Goal: Task Accomplishment & Management: Manage account settings

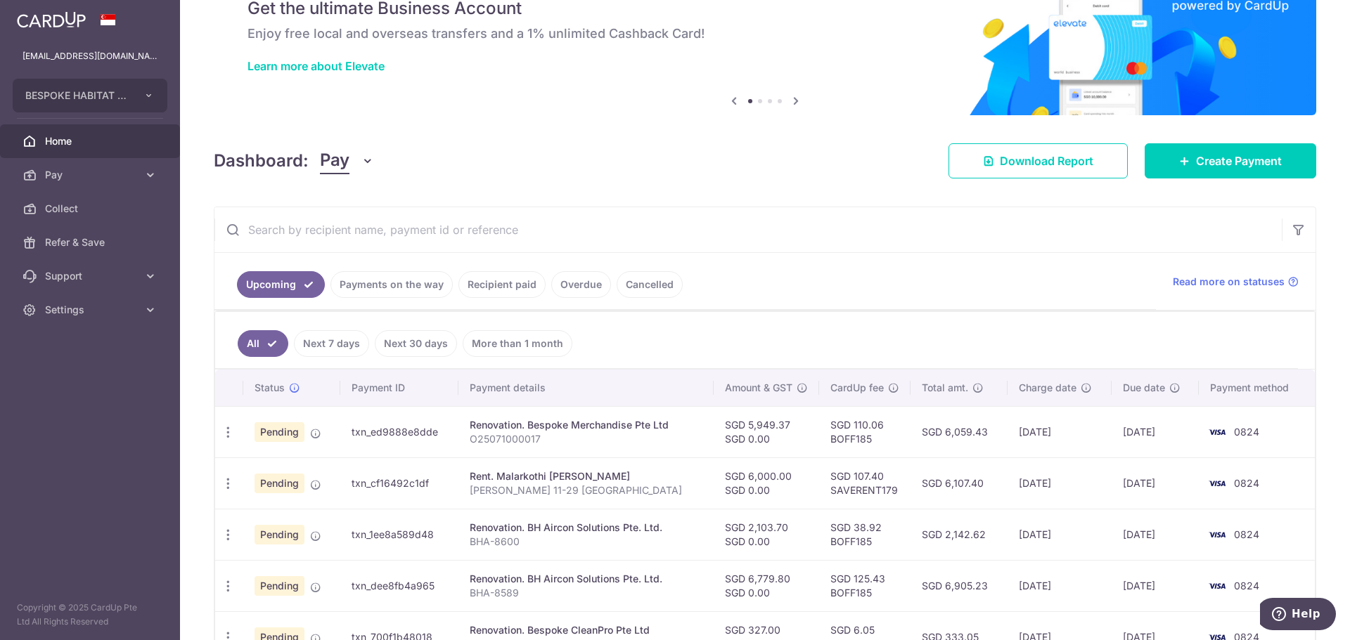
scroll to position [70, 0]
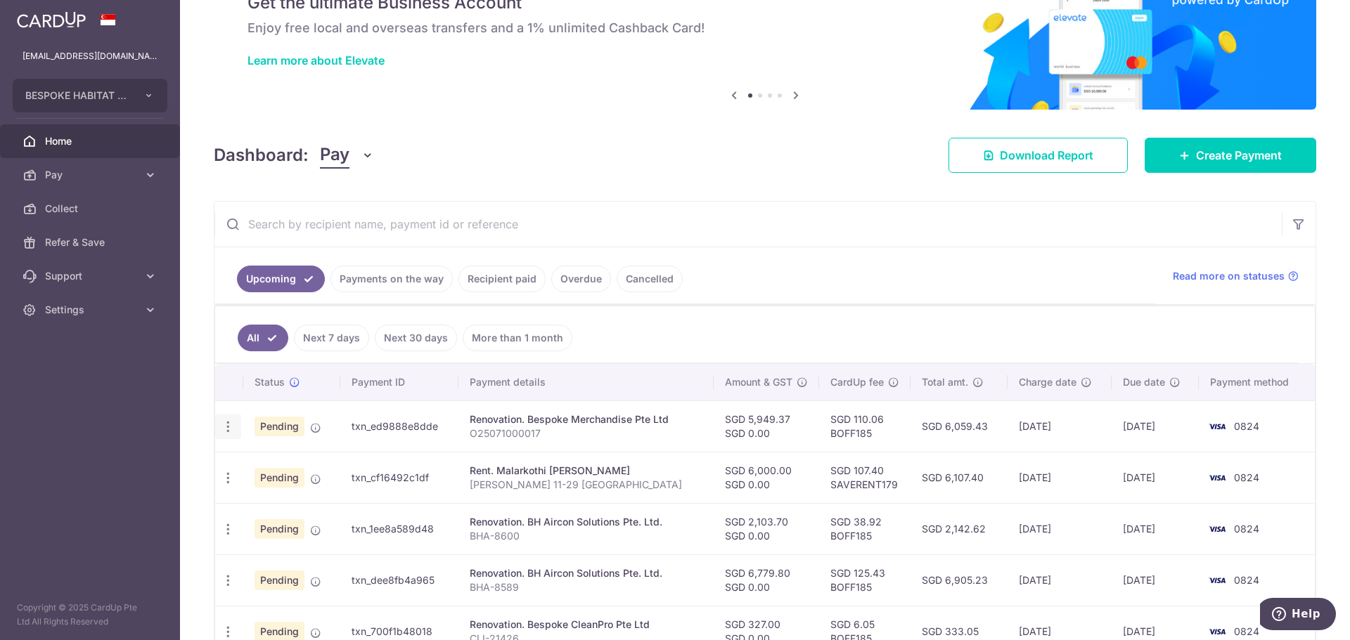
click at [235, 425] on div "Update payment Cancel payment" at bounding box center [228, 427] width 26 height 26
click at [228, 432] on icon "button" at bounding box center [228, 427] width 15 height 15
click at [267, 507] on span "Cancel payment" at bounding box center [303, 499] width 94 height 17
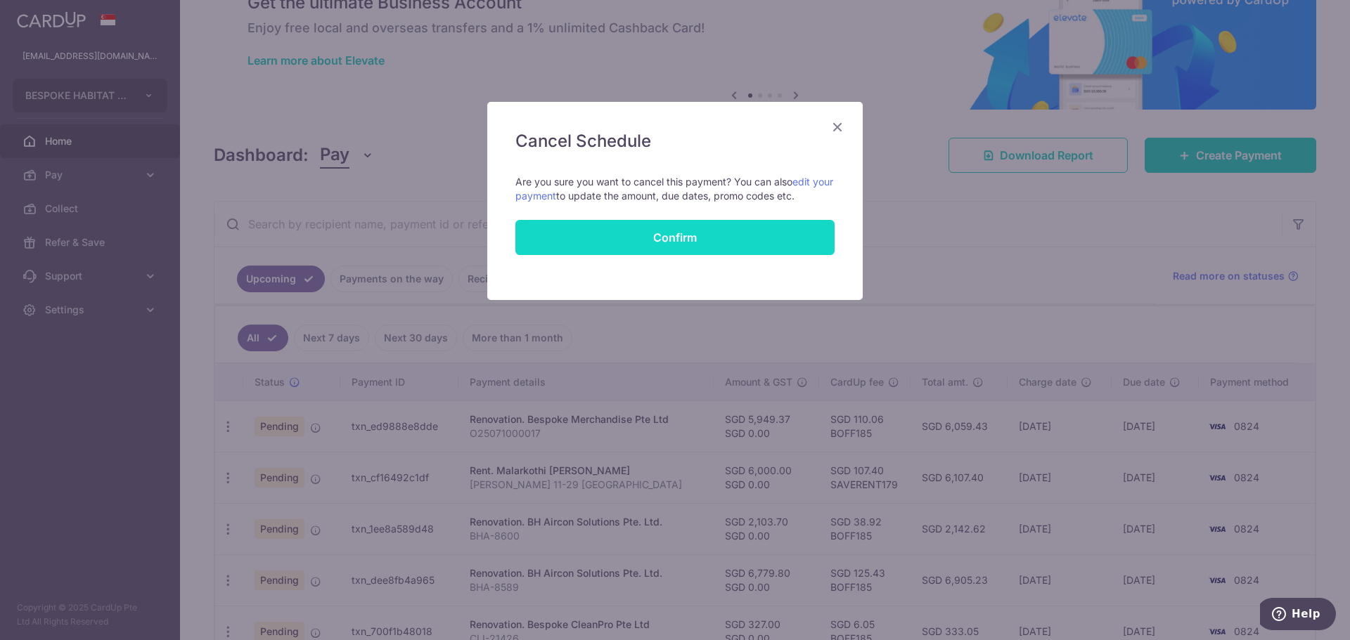
click at [699, 236] on input "Confirm" at bounding box center [674, 237] width 319 height 35
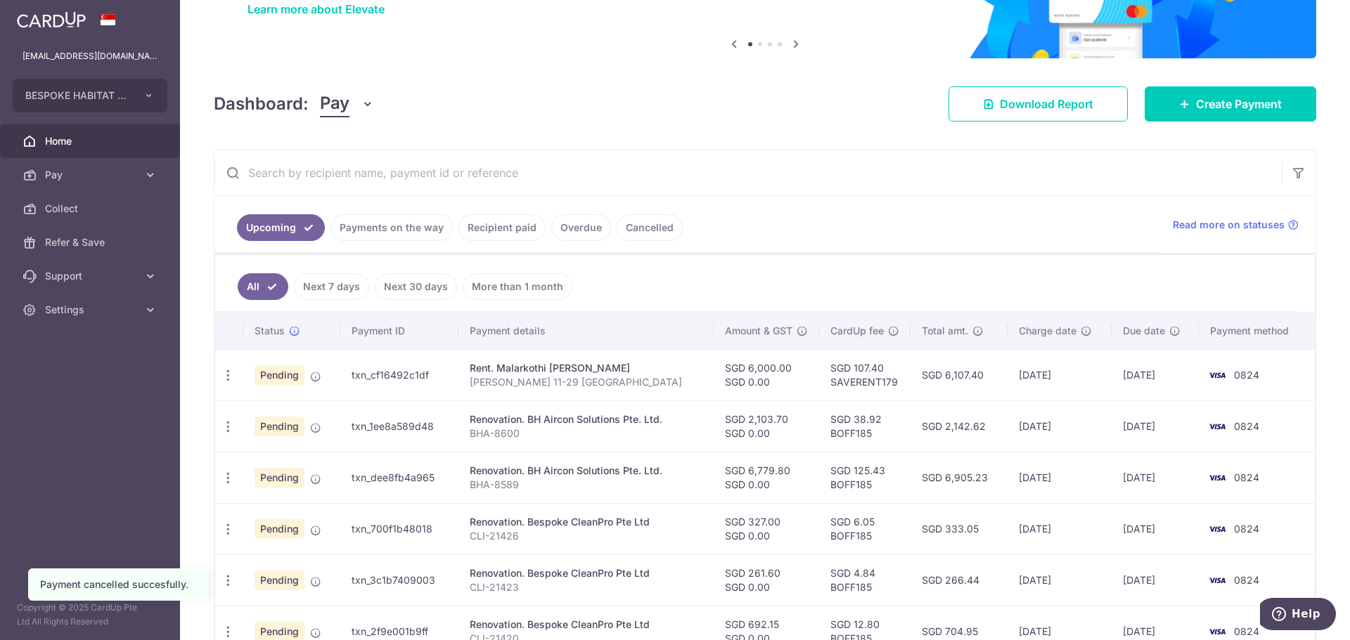
scroll to position [141, 0]
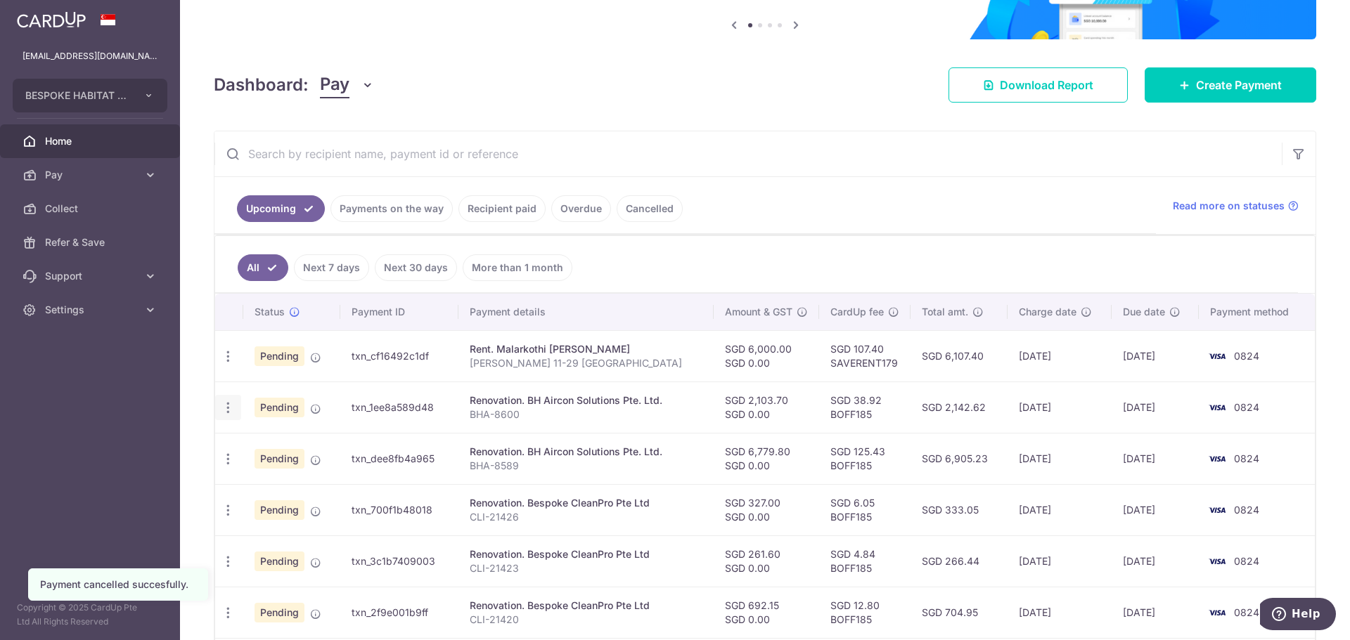
click at [233, 364] on icon "button" at bounding box center [228, 356] width 15 height 15
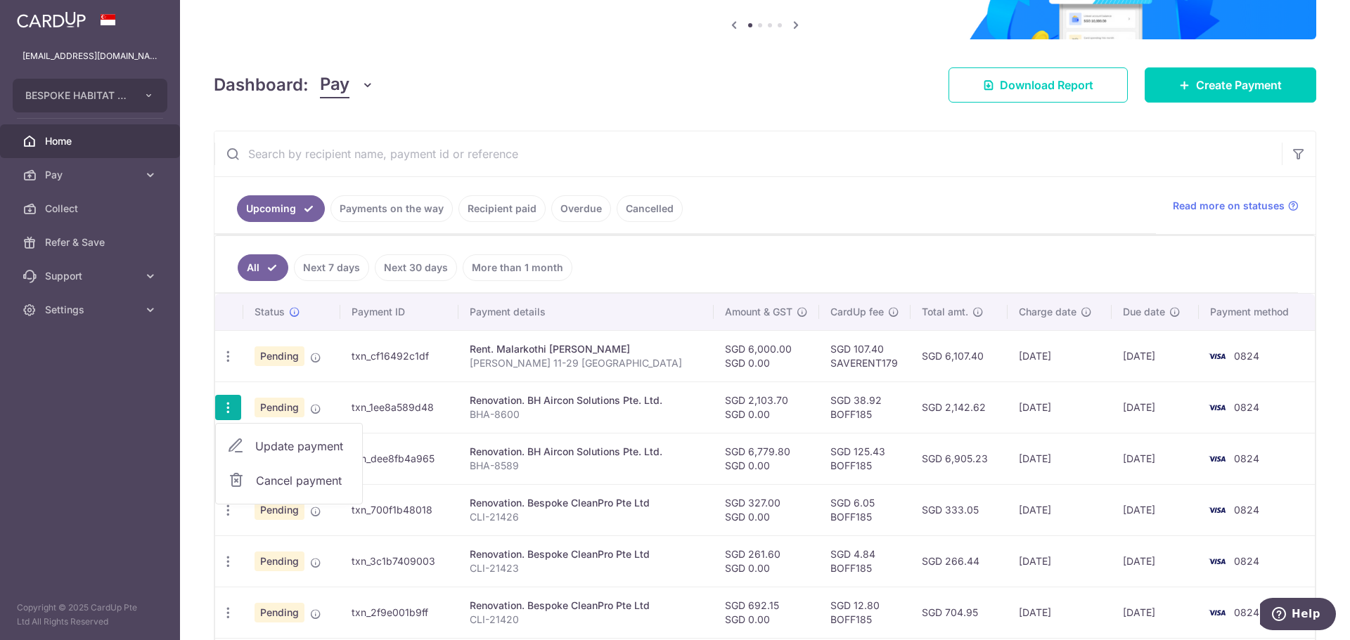
click at [292, 479] on span "Cancel payment" at bounding box center [303, 480] width 94 height 17
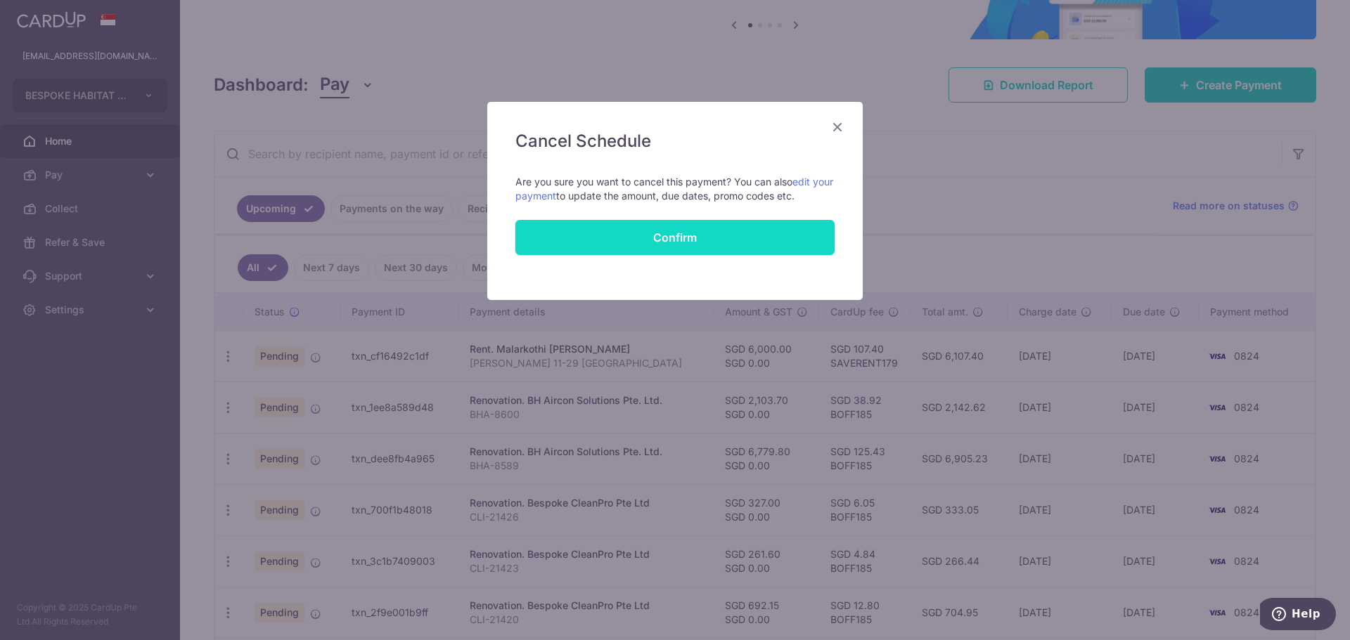
click at [682, 228] on input "Confirm" at bounding box center [674, 237] width 319 height 35
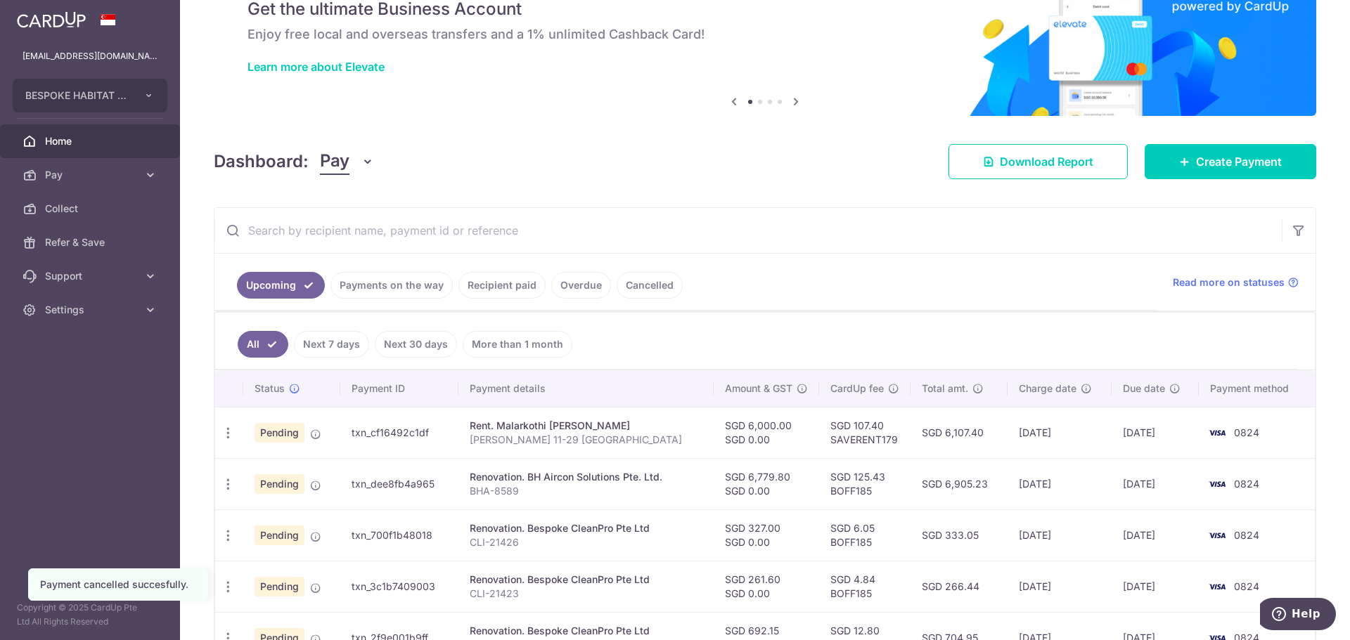
scroll to position [70, 0]
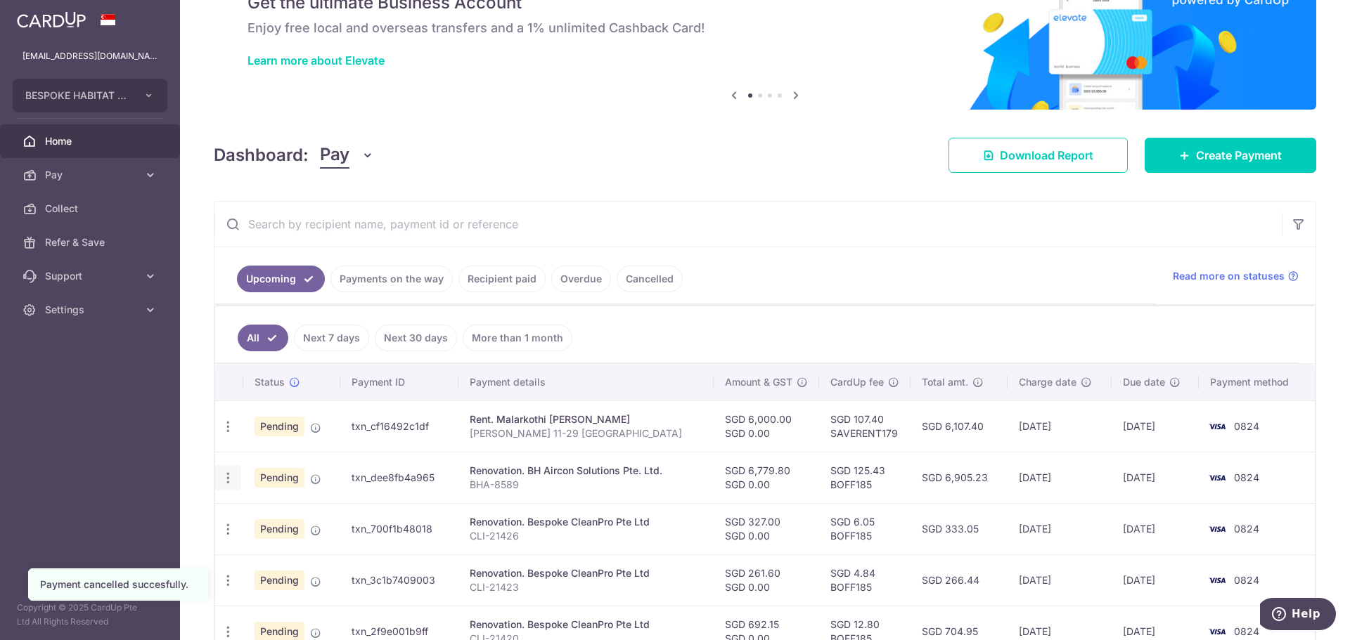
click at [224, 434] on icon "button" at bounding box center [228, 427] width 15 height 15
click at [282, 550] on span "Cancel payment" at bounding box center [303, 551] width 94 height 17
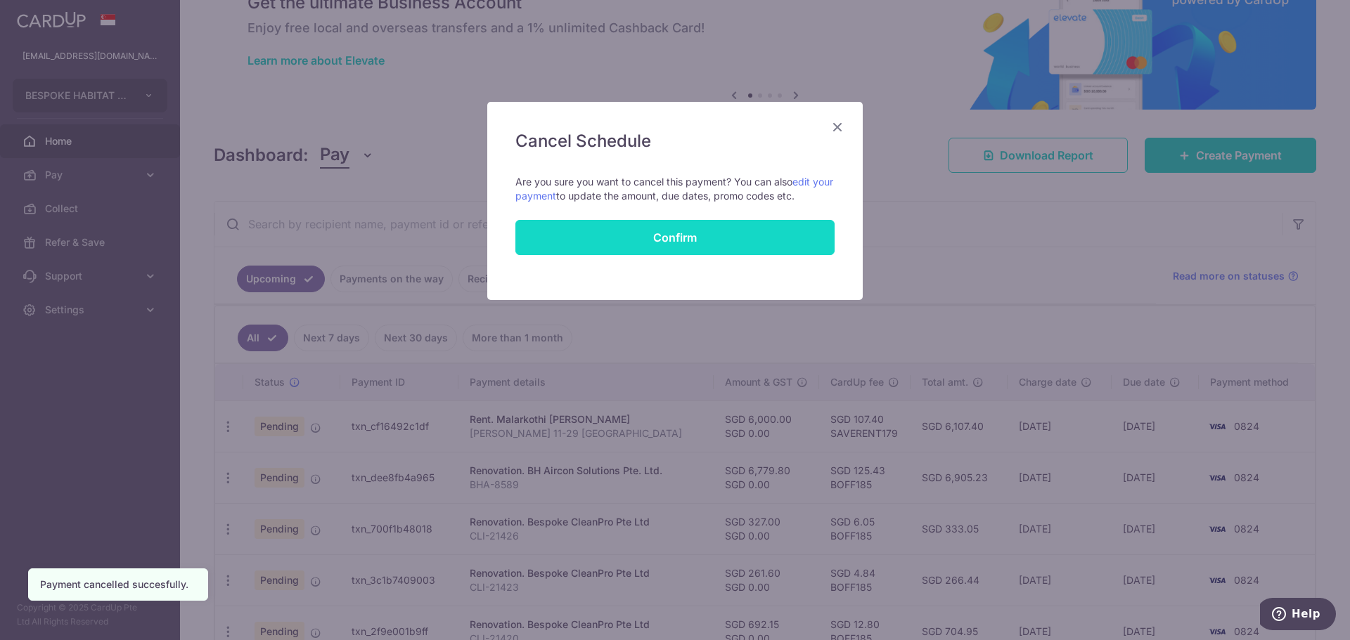
click at [682, 233] on input "Confirm" at bounding box center [674, 237] width 319 height 35
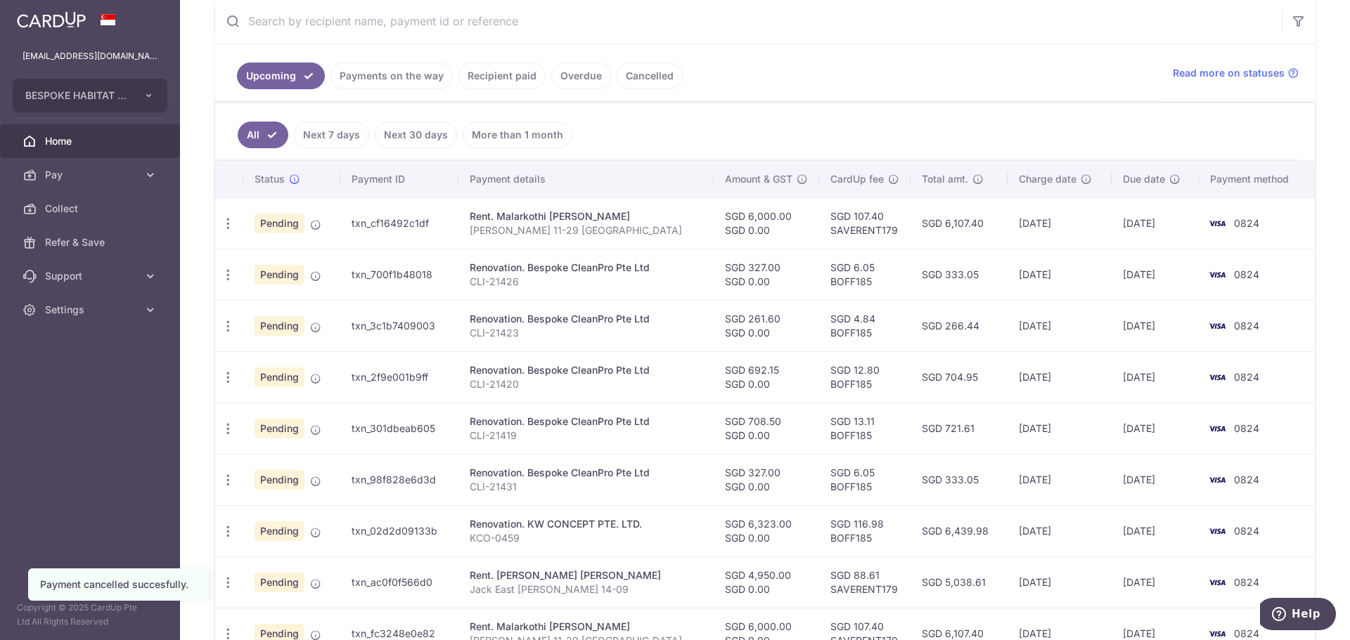
scroll to position [281, 0]
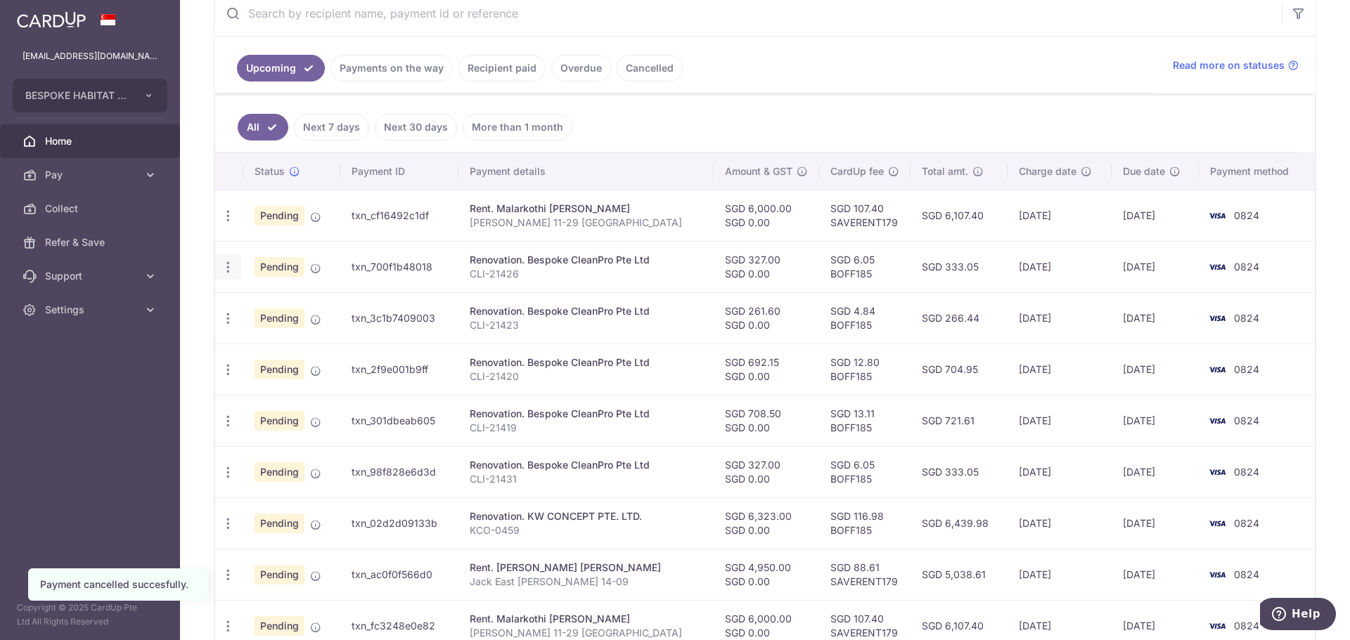
click at [230, 224] on icon "button" at bounding box center [228, 216] width 15 height 15
click at [319, 342] on span "Cancel payment" at bounding box center [303, 340] width 94 height 17
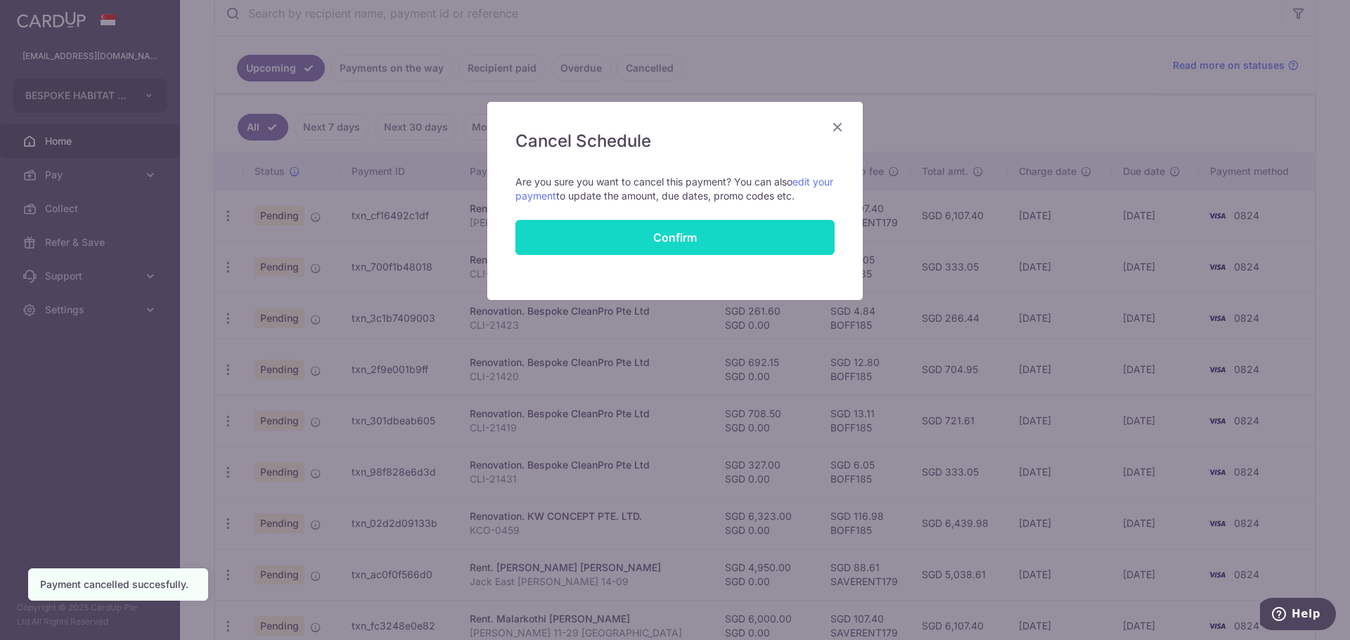
click at [593, 240] on input "Confirm" at bounding box center [674, 237] width 319 height 35
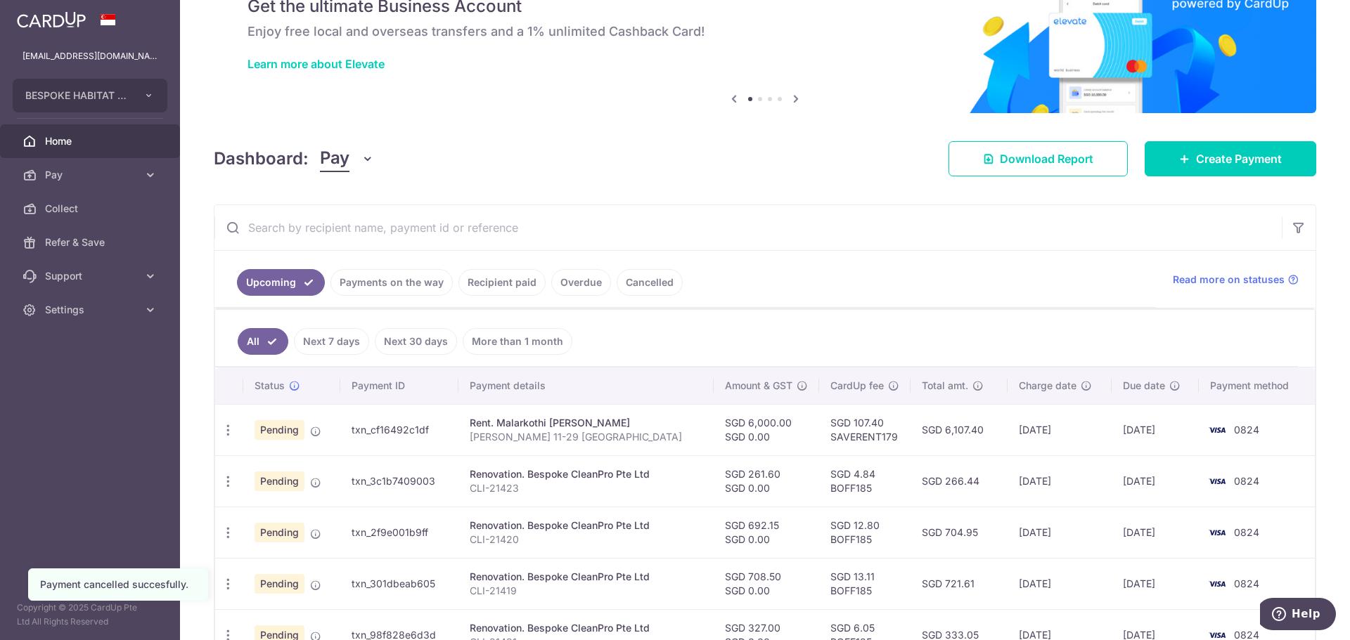
scroll to position [70, 0]
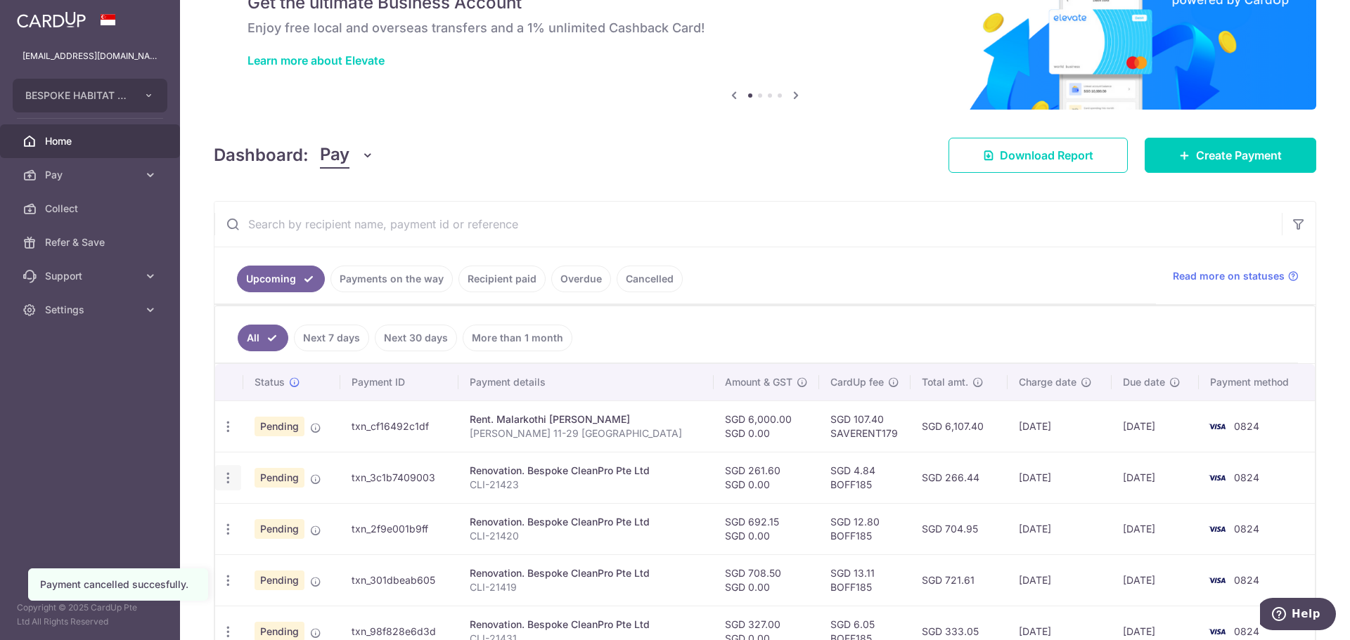
click at [228, 434] on icon "button" at bounding box center [228, 427] width 15 height 15
click at [289, 552] on span "Cancel payment" at bounding box center [303, 551] width 94 height 17
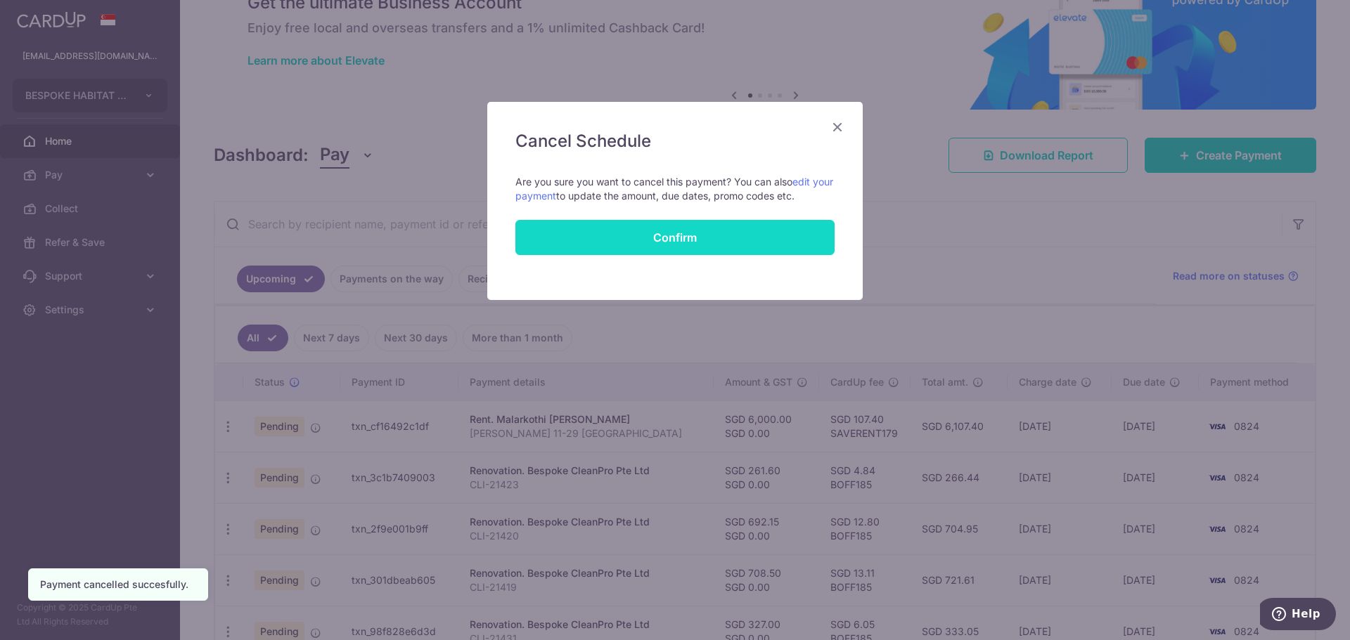
click at [712, 224] on input "Confirm" at bounding box center [674, 237] width 319 height 35
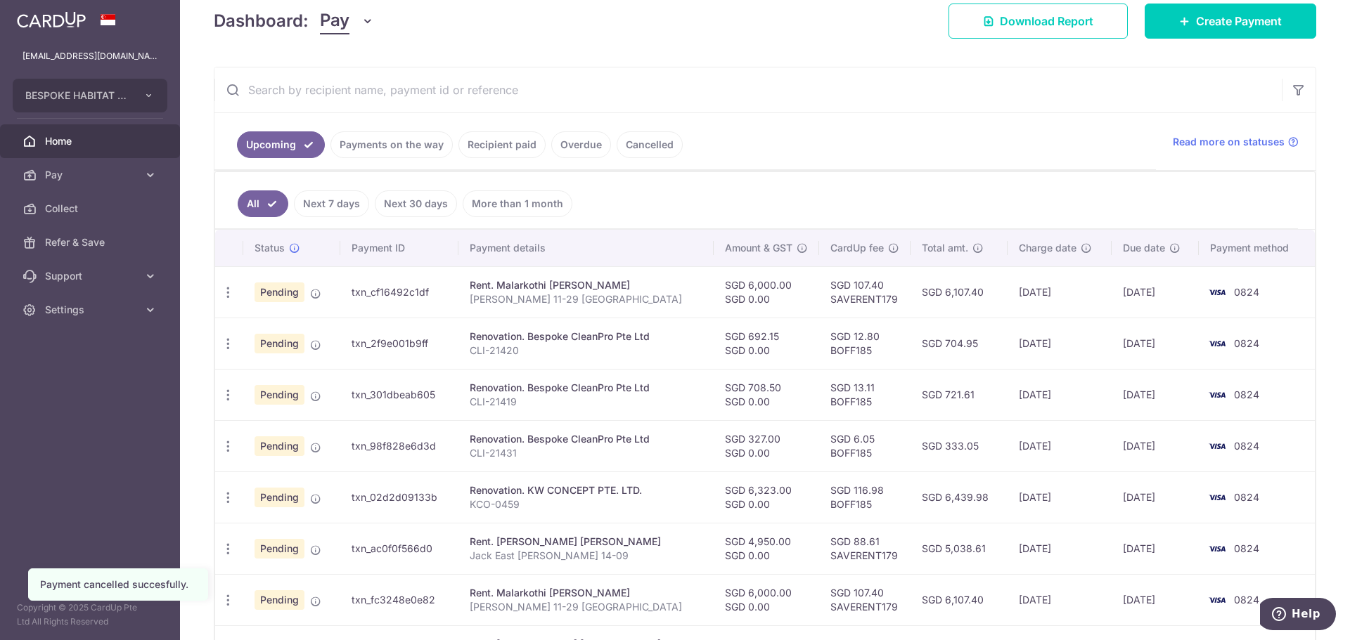
scroll to position [211, 0]
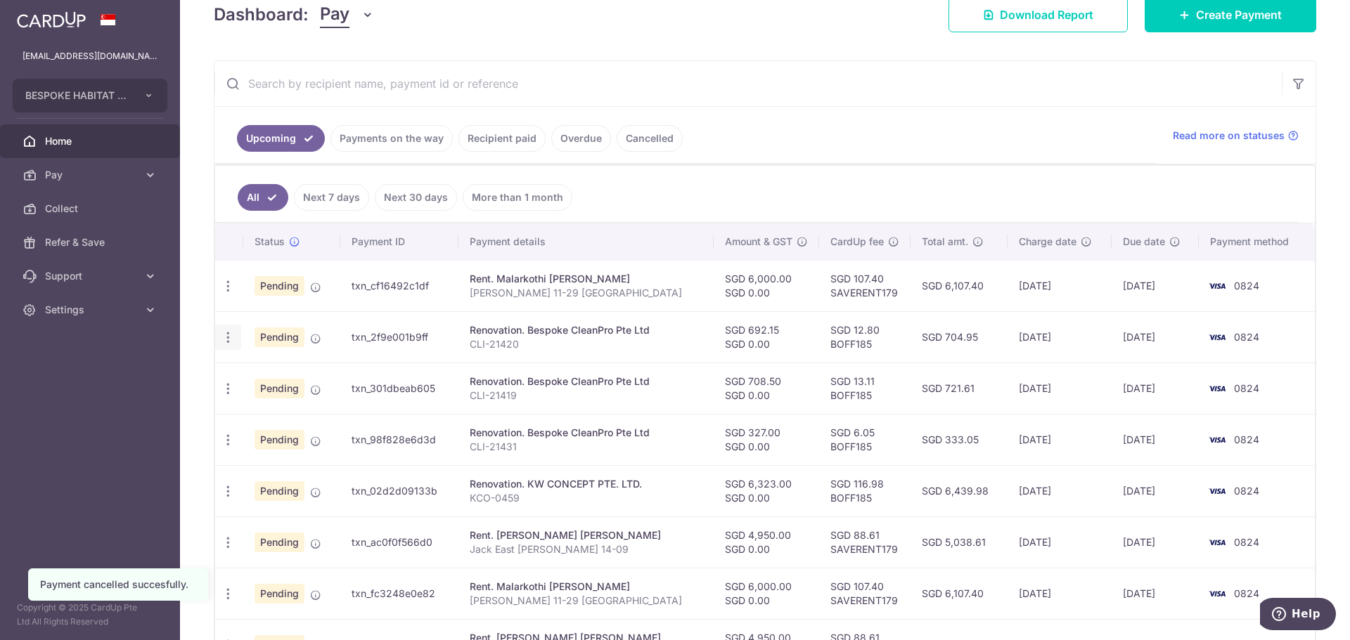
click at [230, 294] on icon "button" at bounding box center [228, 286] width 15 height 15
click at [287, 412] on span "Cancel payment" at bounding box center [303, 410] width 94 height 17
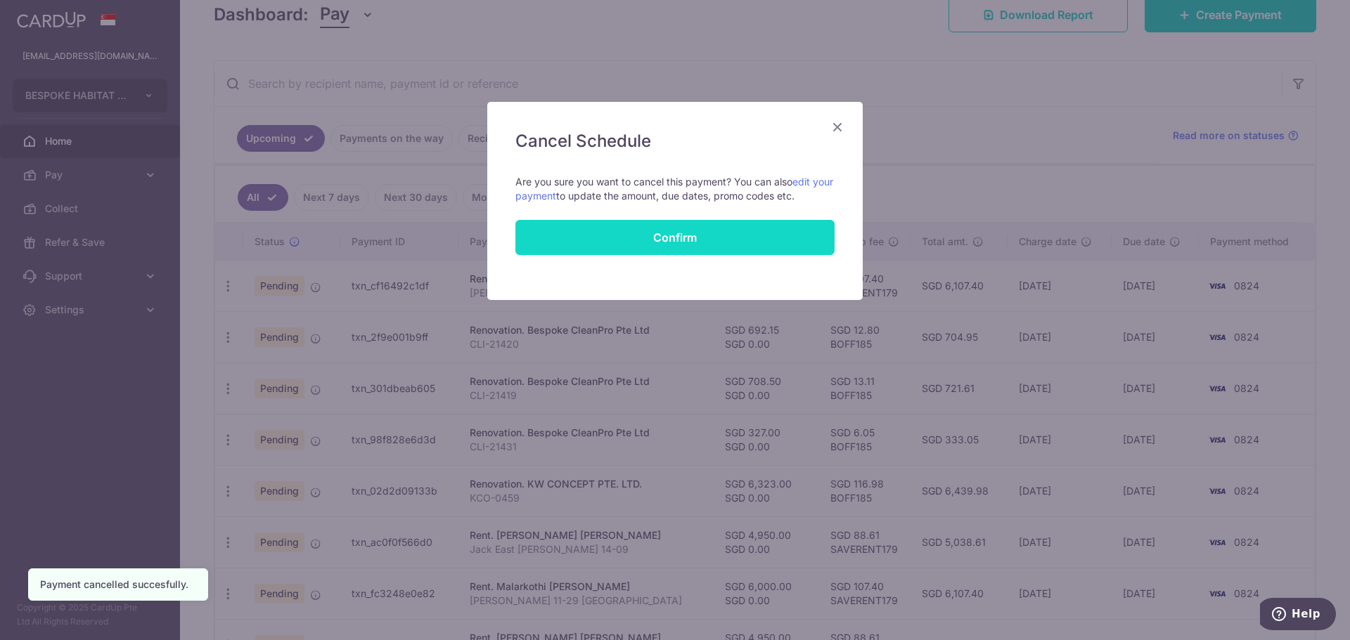
click at [611, 226] on input "Confirm" at bounding box center [674, 237] width 319 height 35
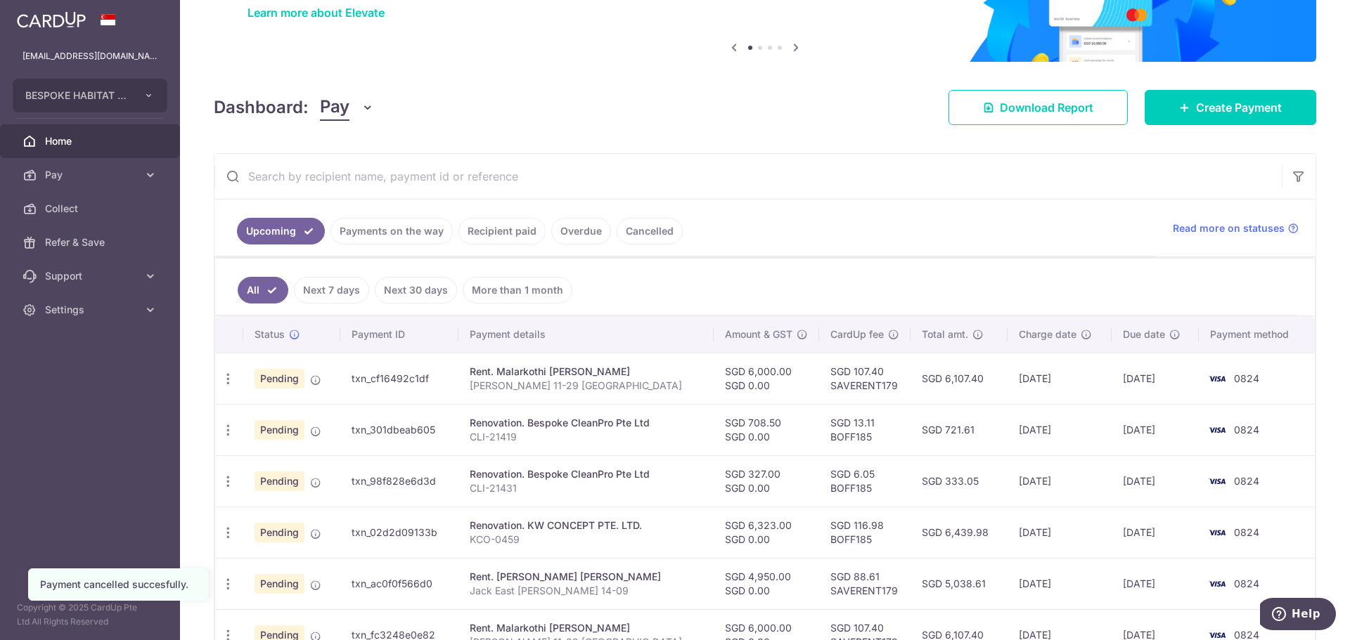
scroll to position [141, 0]
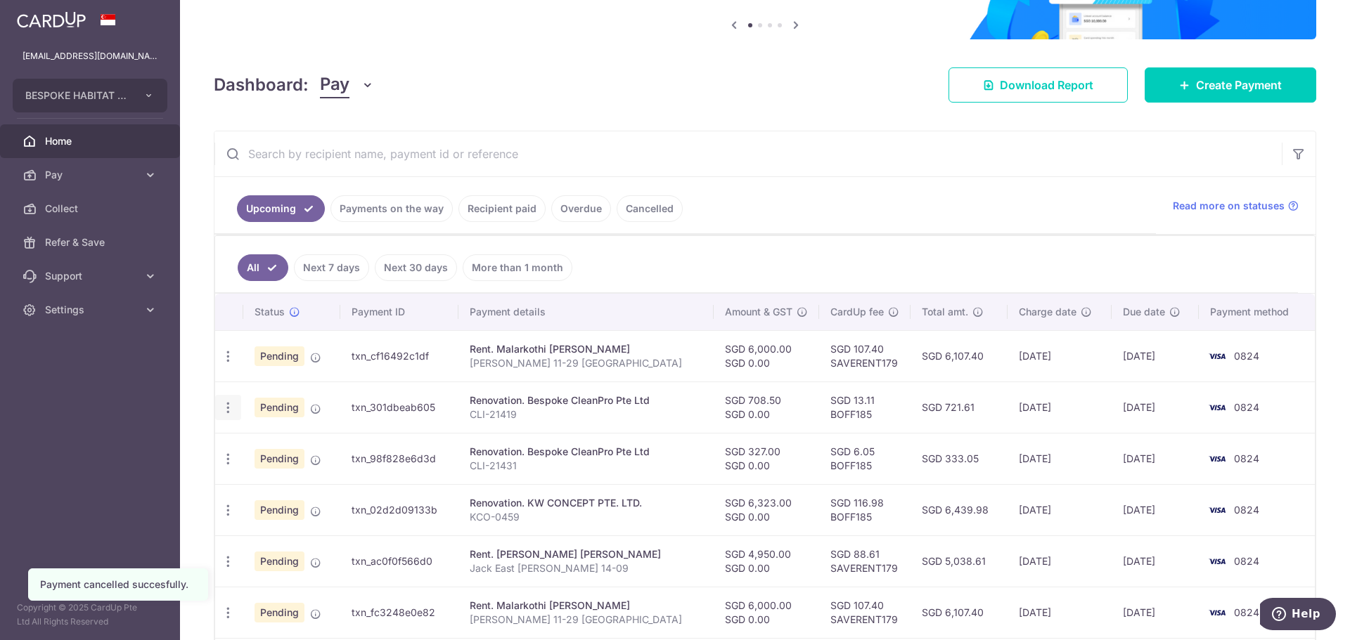
click at [227, 364] on icon "button" at bounding box center [228, 356] width 15 height 15
click at [279, 477] on span "Cancel payment" at bounding box center [303, 480] width 94 height 17
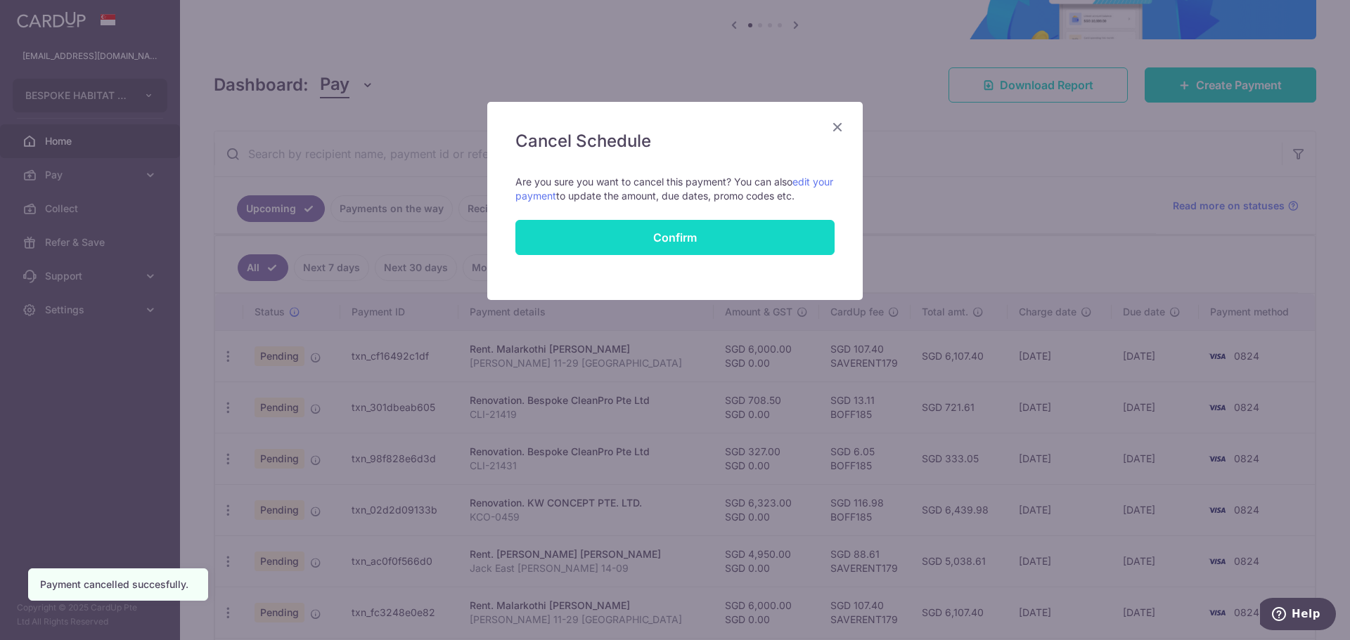
click at [689, 228] on input "Confirm" at bounding box center [674, 237] width 319 height 35
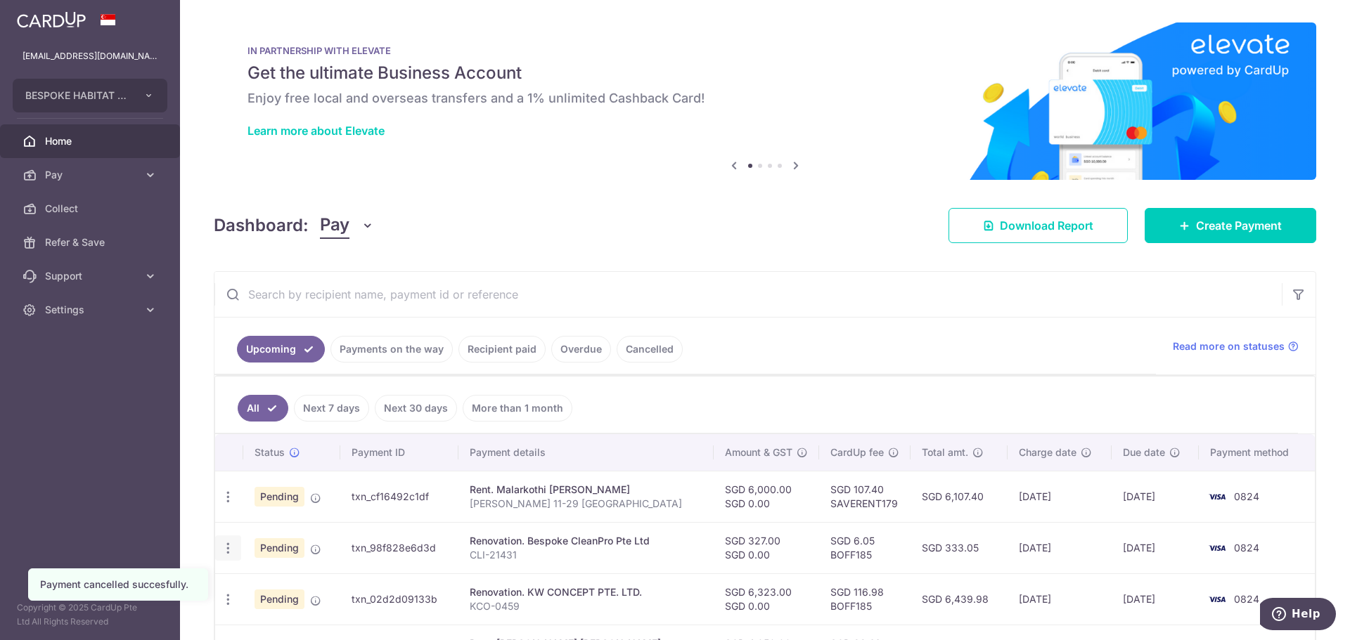
click at [232, 505] on icon "button" at bounding box center [228, 497] width 15 height 15
click at [277, 623] on span "Cancel payment" at bounding box center [303, 621] width 94 height 17
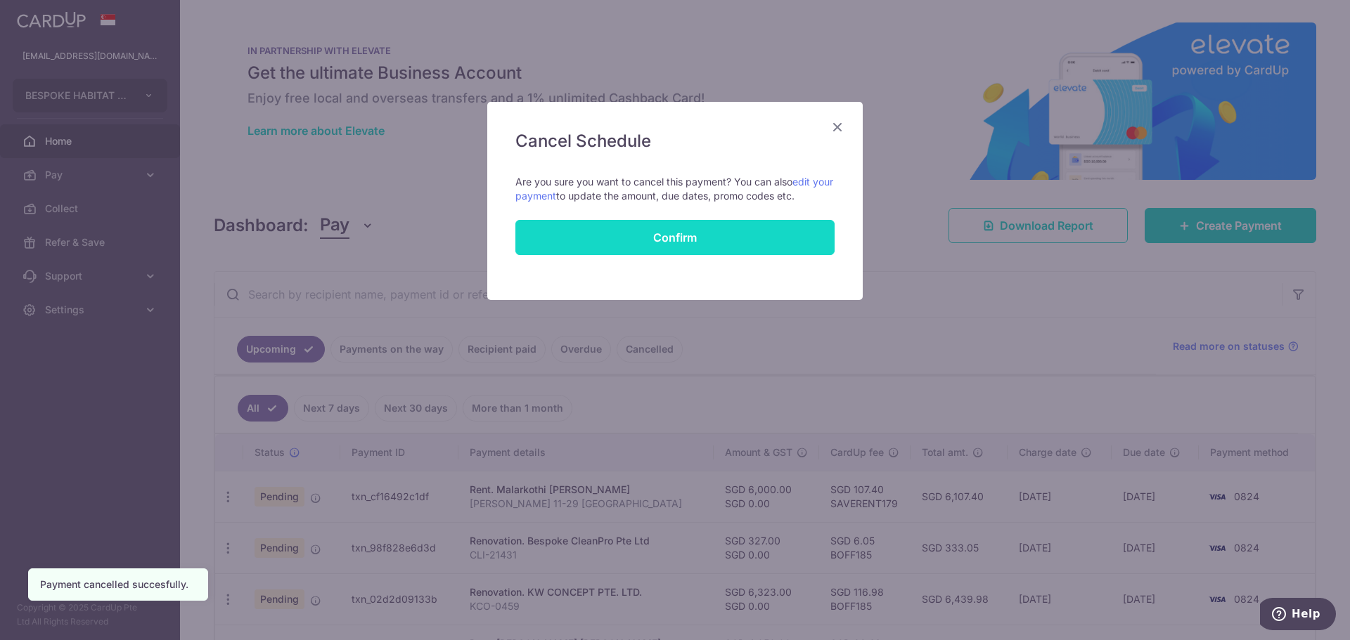
click at [690, 232] on input "Confirm" at bounding box center [674, 237] width 319 height 35
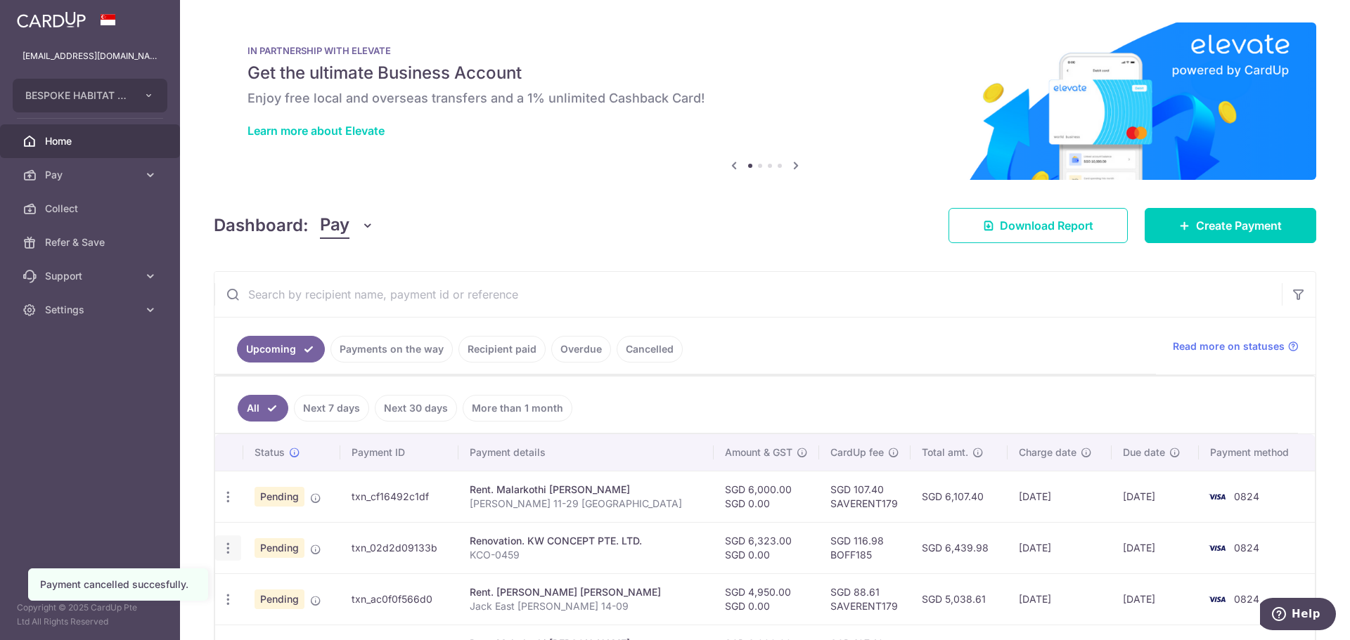
click at [231, 505] on icon "button" at bounding box center [228, 497] width 15 height 15
click at [299, 619] on span "Cancel payment" at bounding box center [303, 621] width 94 height 17
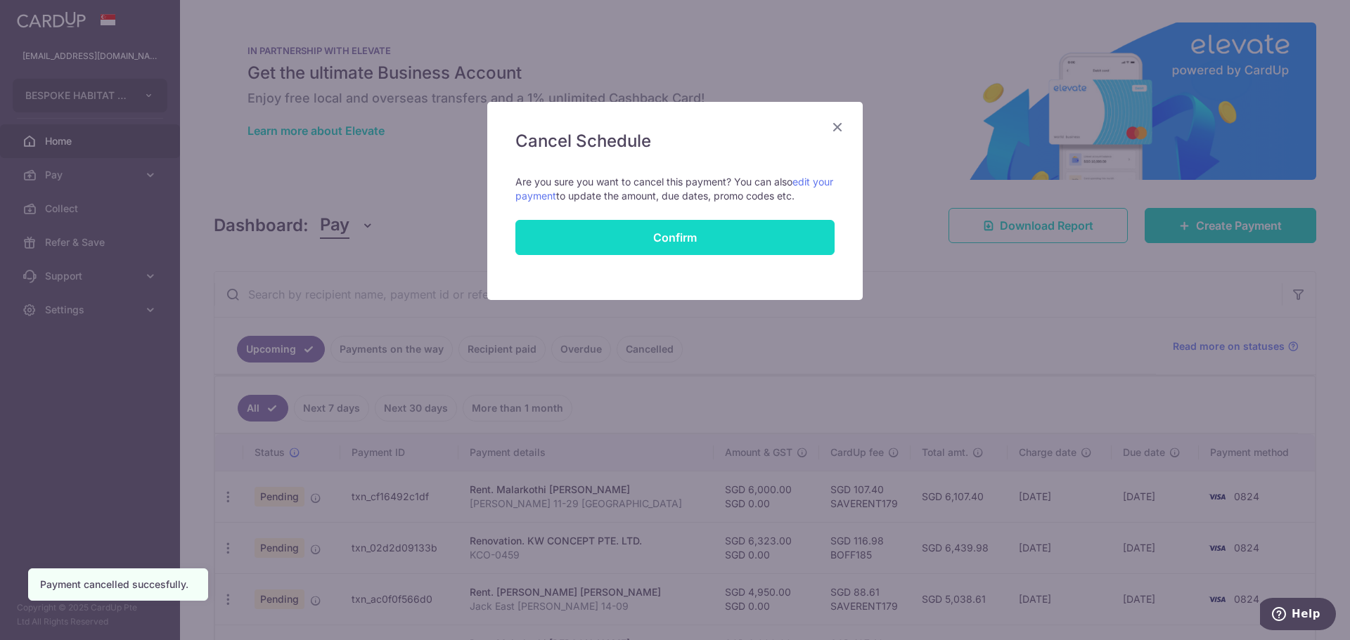
click at [697, 235] on input "Confirm" at bounding box center [674, 237] width 319 height 35
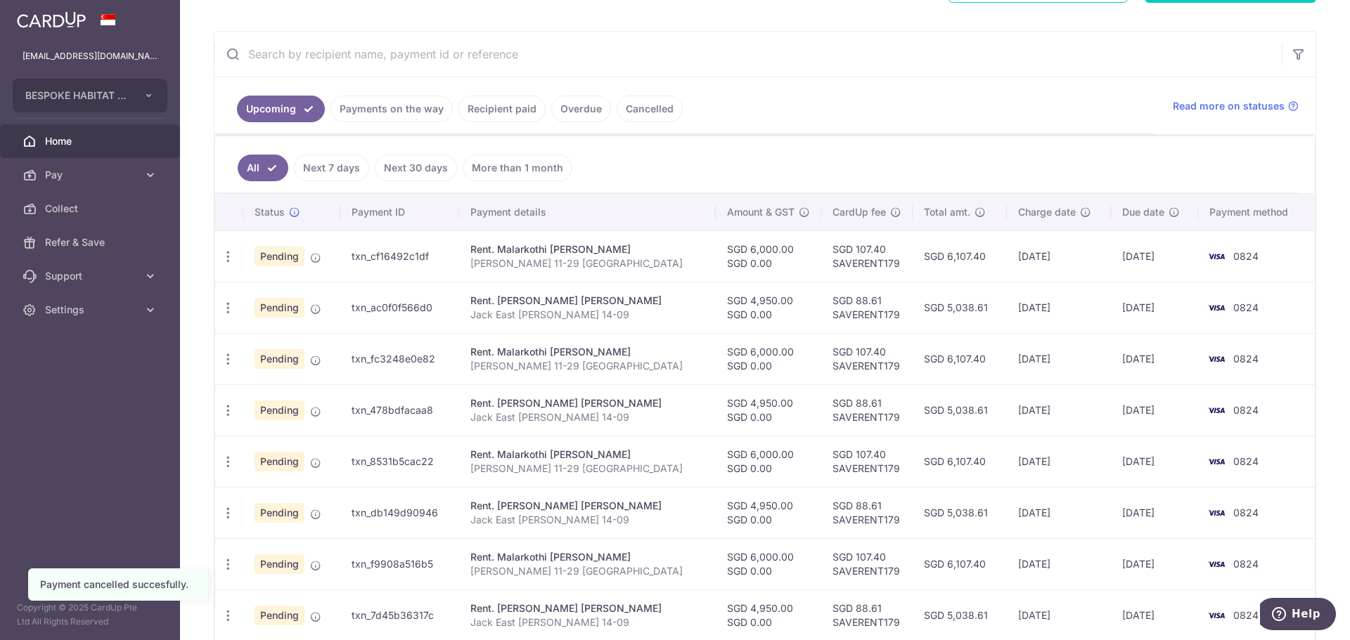
scroll to position [235, 0]
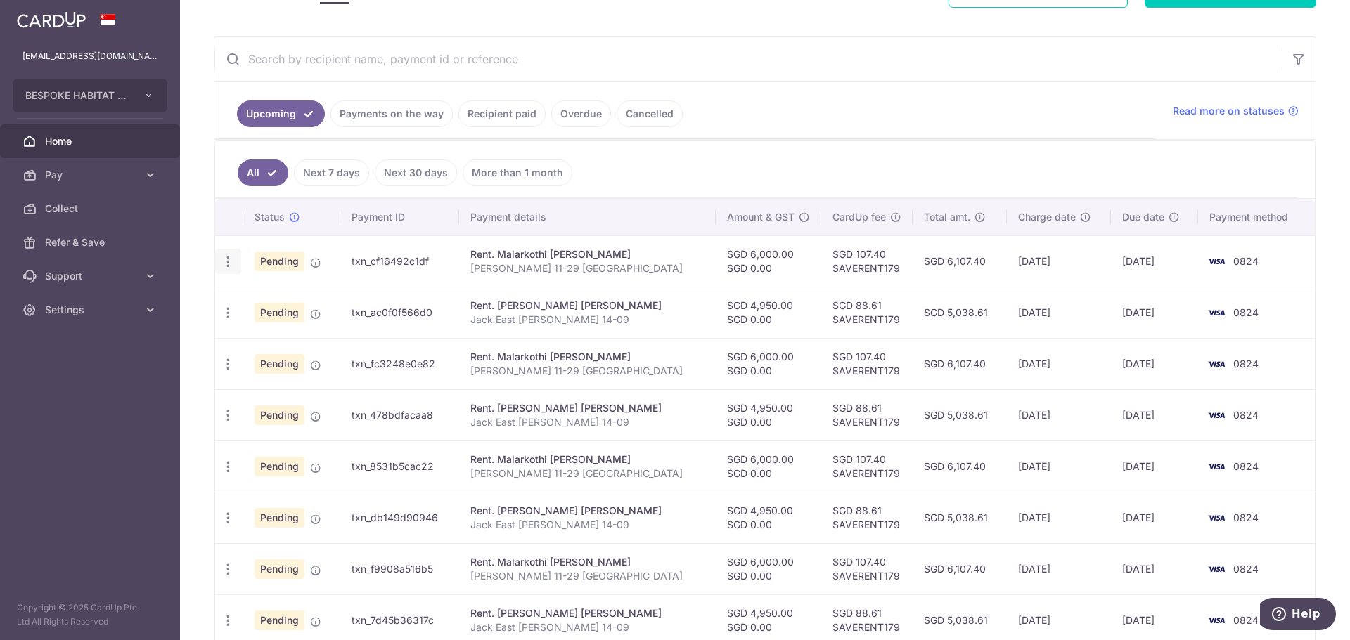
click at [226, 266] on icon "button" at bounding box center [228, 261] width 15 height 15
click at [286, 302] on span "Update payment" at bounding box center [303, 300] width 96 height 17
radio input "true"
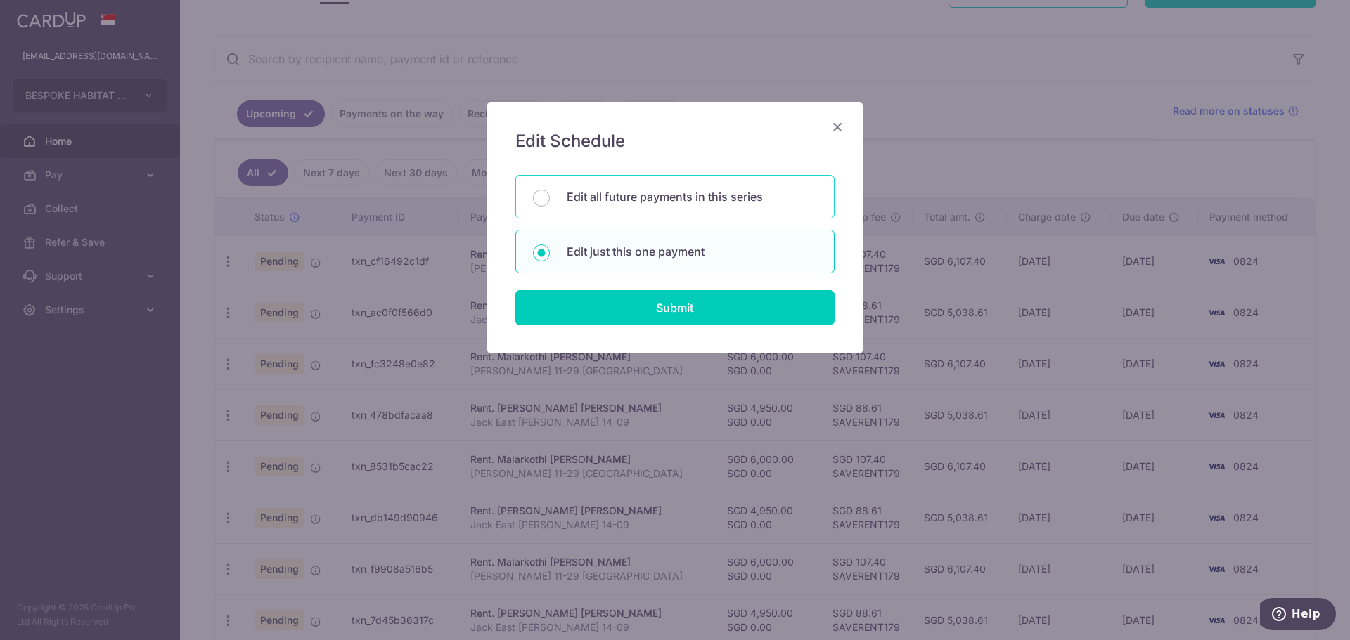
click at [723, 206] on div "Edit all future payments in this series" at bounding box center [674, 197] width 319 height 44
radio input "true"
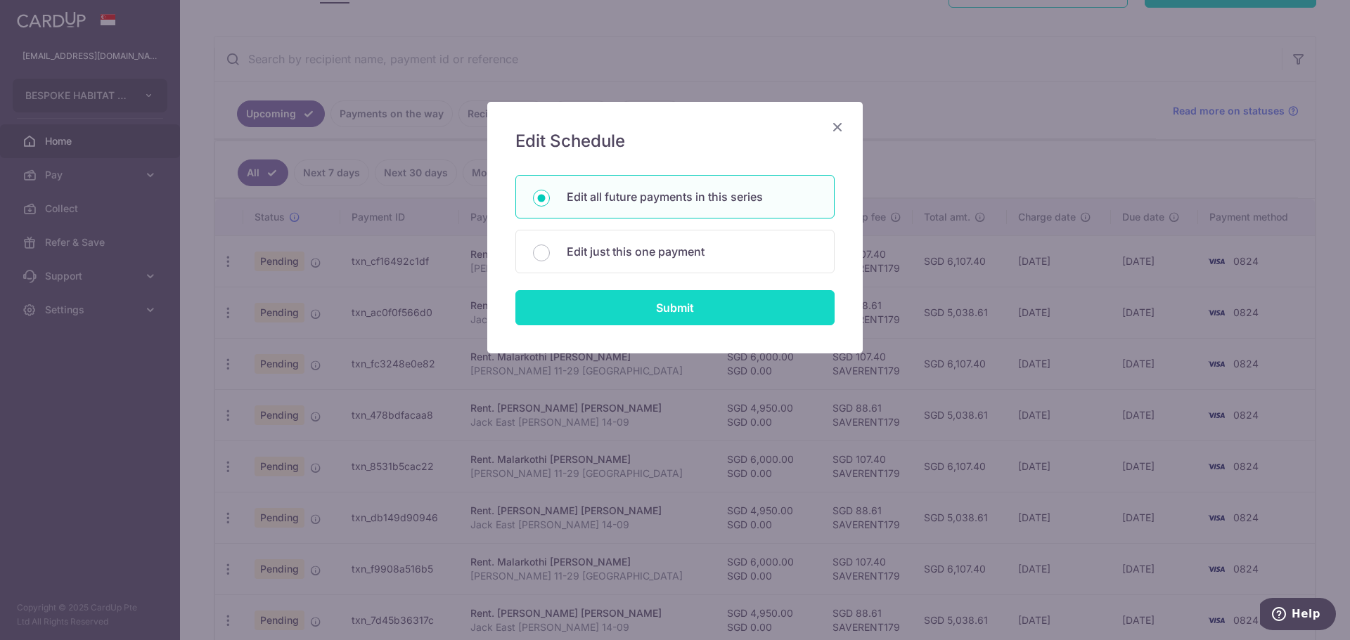
click at [713, 301] on input "Submit" at bounding box center [674, 307] width 319 height 35
radio input "true"
type input "6,000.00"
type input "0.00"
type input "[PERSON_NAME] 11-29 [GEOGRAPHIC_DATA]"
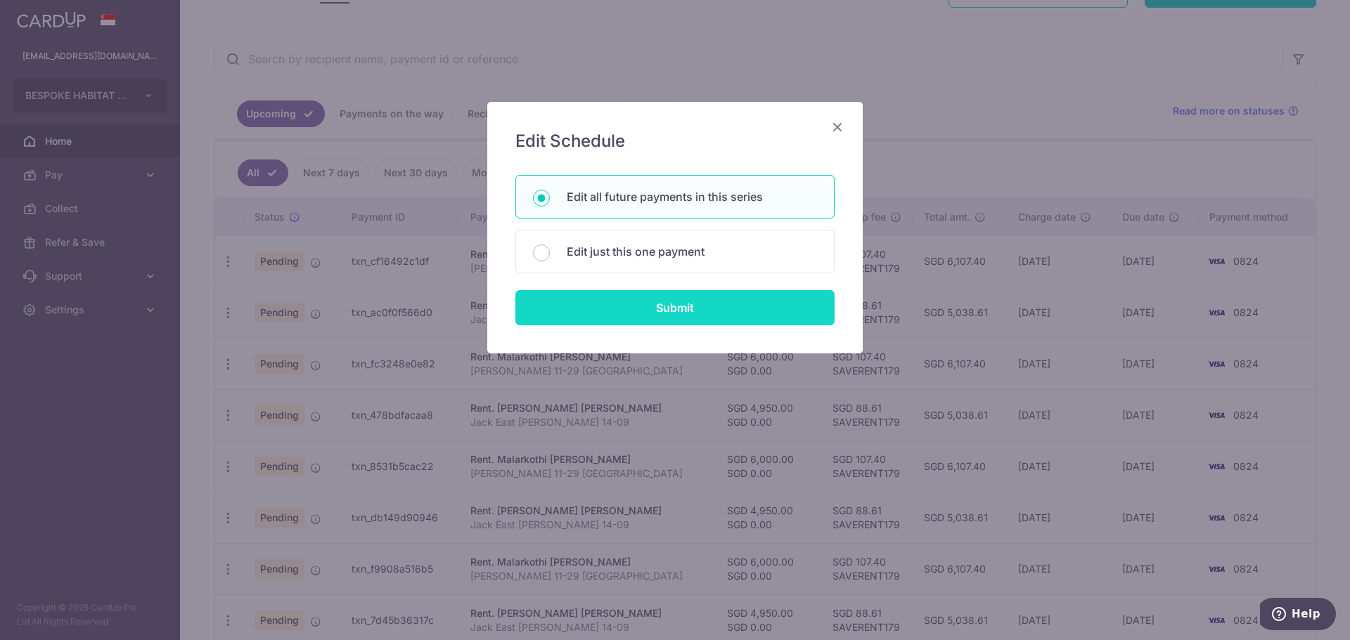
type input "Rental payment"
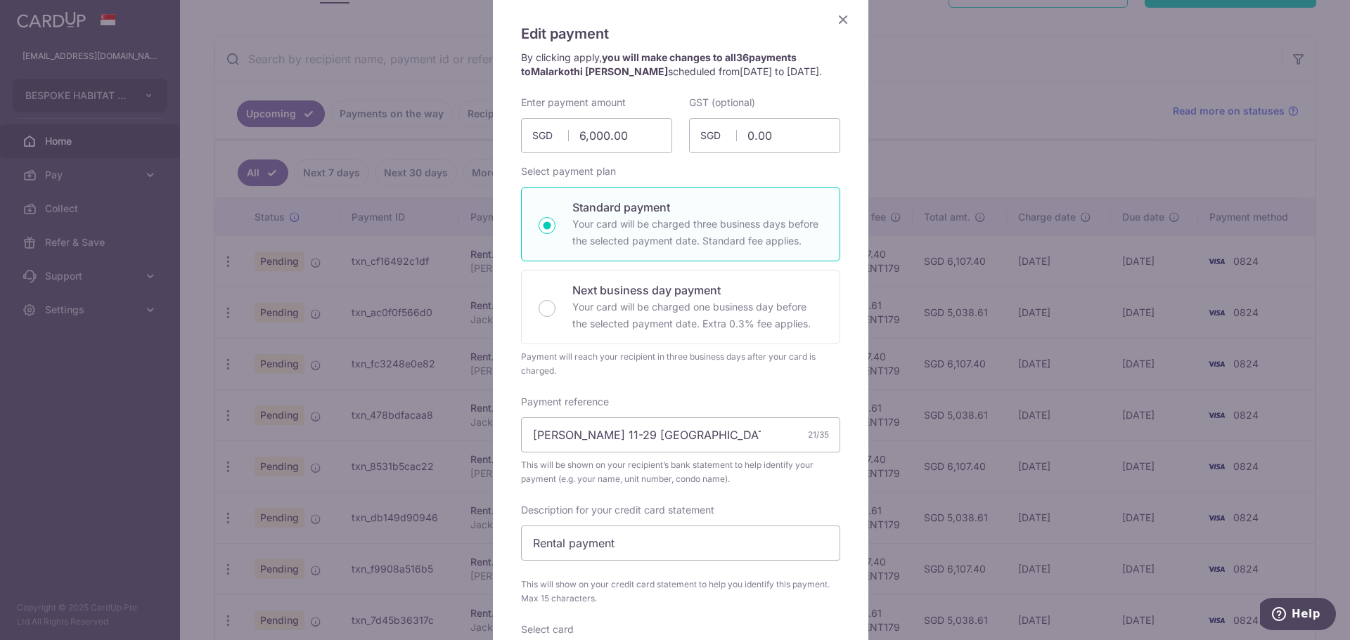
scroll to position [0, 0]
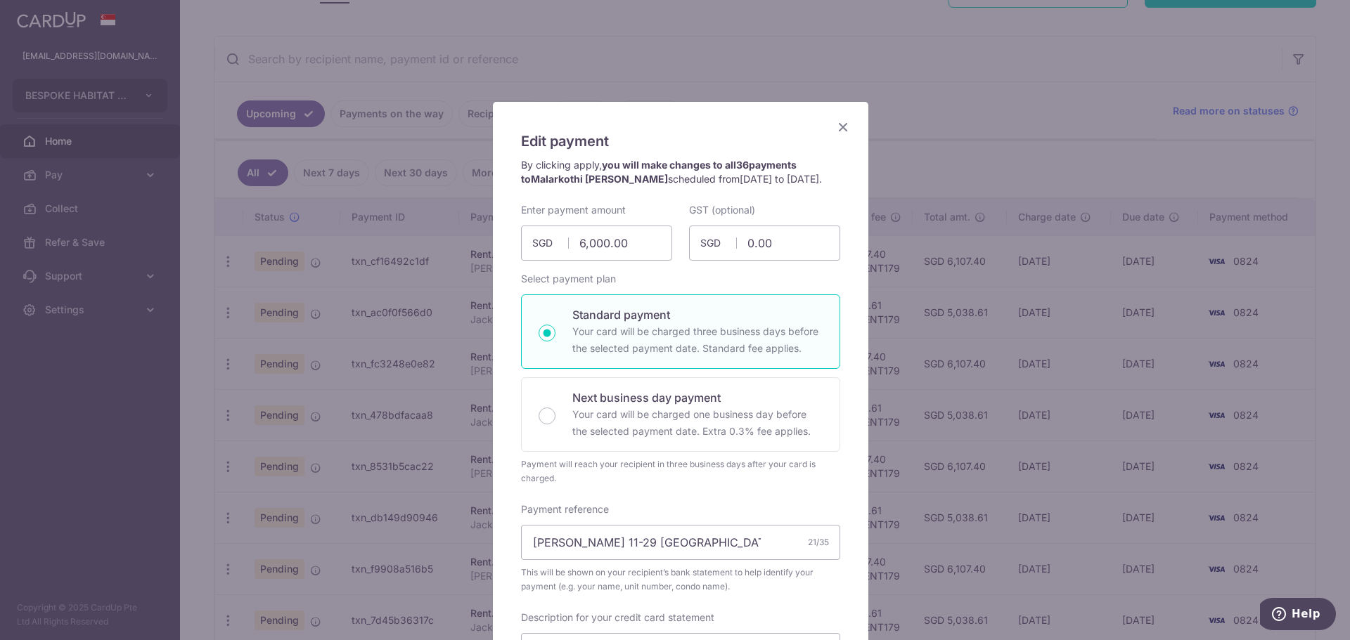
click at [838, 124] on icon "Close" at bounding box center [842, 127] width 17 height 18
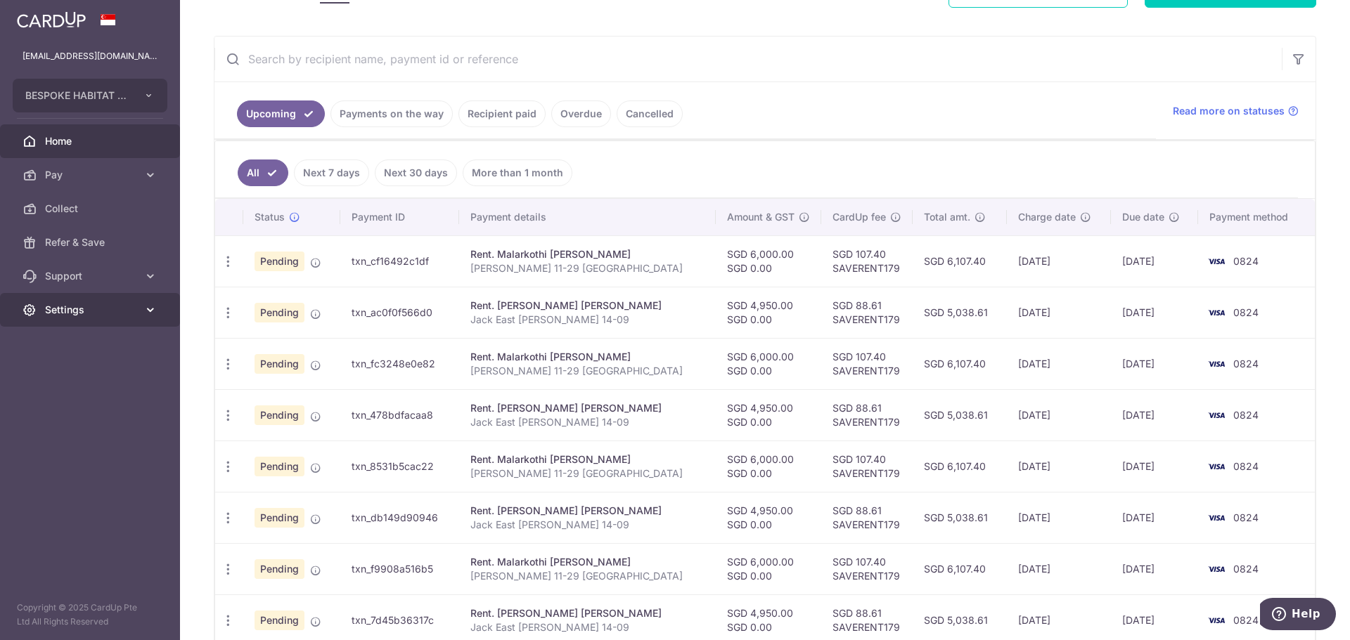
click at [93, 302] on link "Settings" at bounding box center [90, 310] width 180 height 34
click at [72, 376] on span "Logout" at bounding box center [91, 377] width 93 height 14
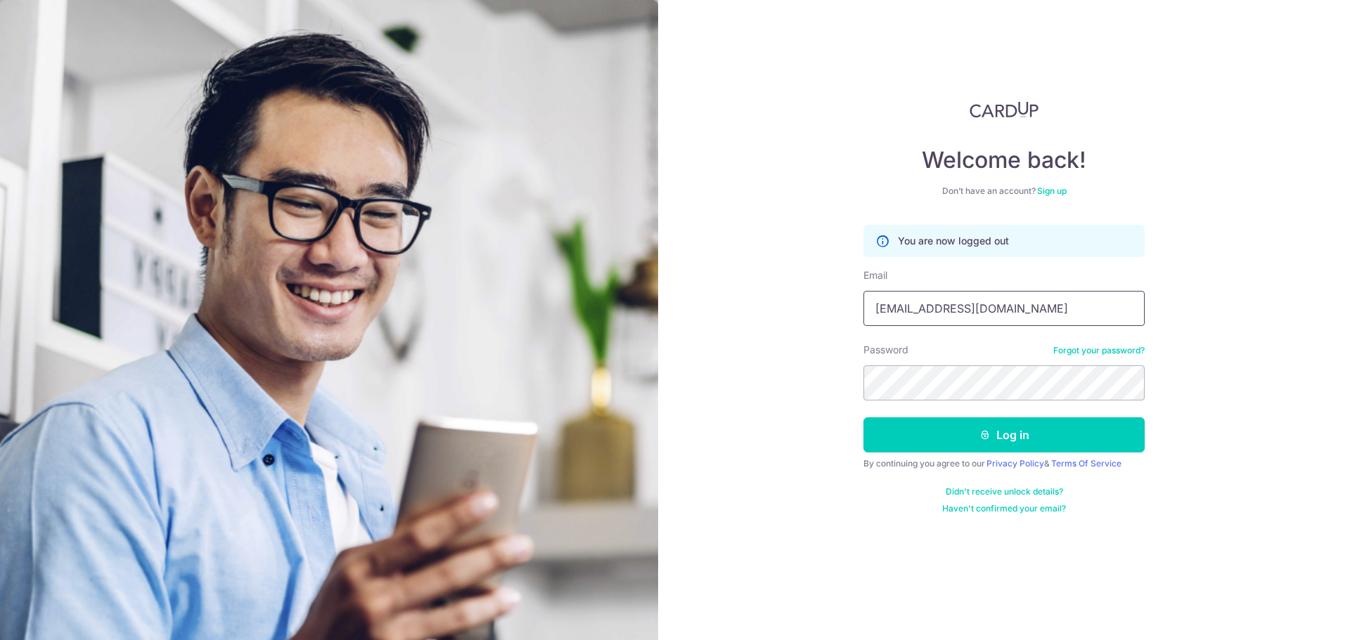
click at [1077, 309] on input "kohlivingsg@gmail.com" at bounding box center [1003, 308] width 281 height 35
type input "[EMAIL_ADDRESS][DOMAIN_NAME]"
click at [782, 458] on div "Welcome back! Don’t have an account? Sign up You are now logged out Email kheng…" at bounding box center [1004, 320] width 692 height 640
click at [1019, 434] on button "Log in" at bounding box center [1003, 435] width 281 height 35
